Goal: Navigation & Orientation: Find specific page/section

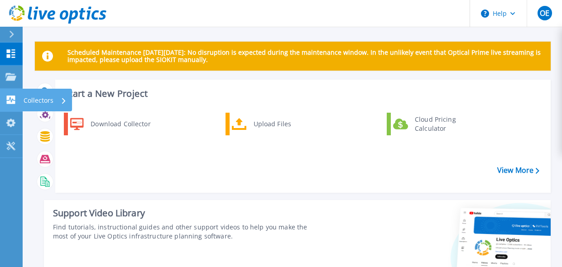
click at [36, 101] on p "Collectors" at bounding box center [39, 101] width 30 height 24
